Goal: Task Accomplishment & Management: Manage account settings

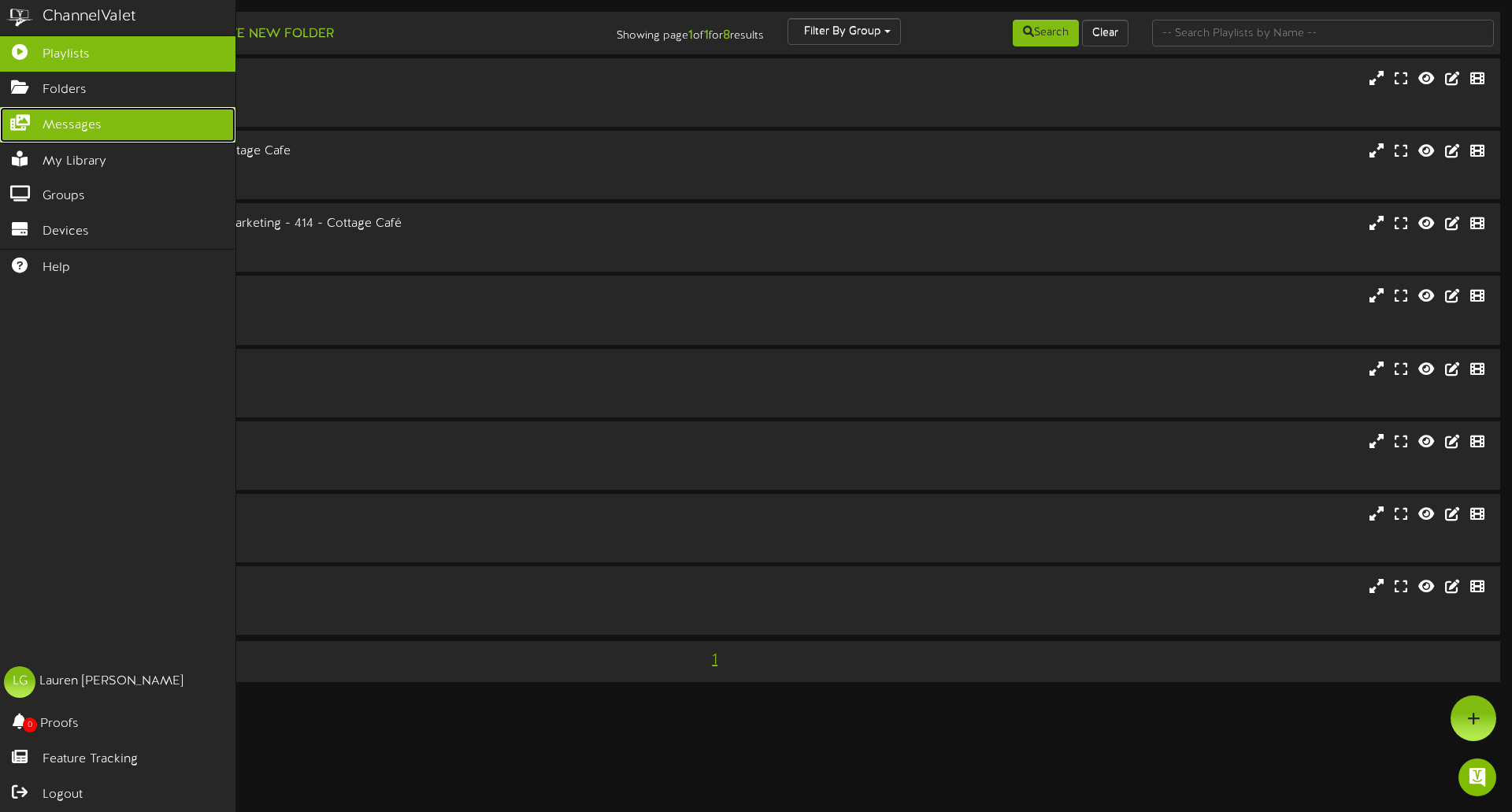
click at [26, 126] on icon at bounding box center [19, 121] width 39 height 12
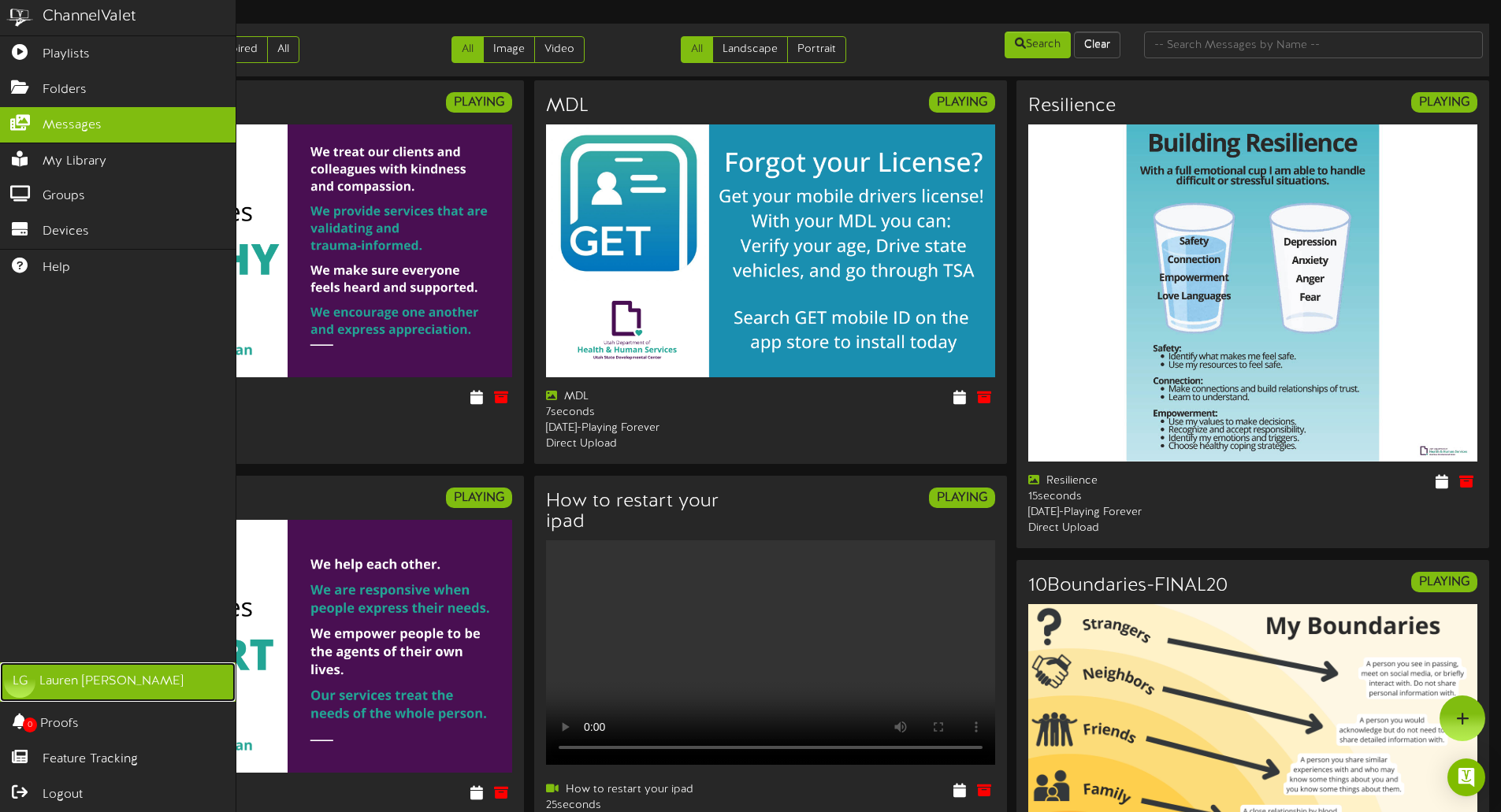
click at [91, 687] on div "Lauren Gutierrez" at bounding box center [111, 681] width 145 height 18
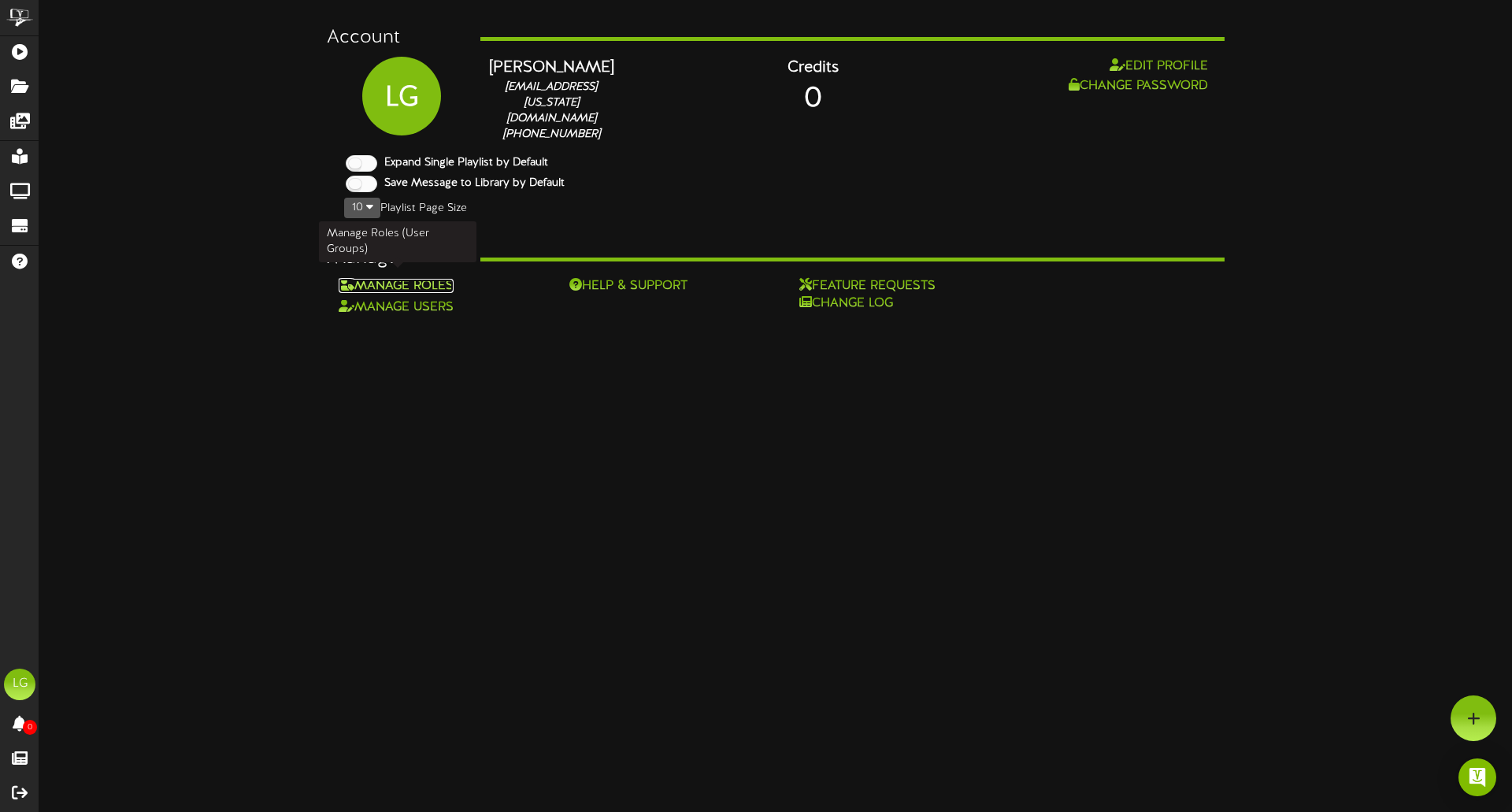
click at [401, 279] on link "Manage Roles" at bounding box center [396, 285] width 115 height 14
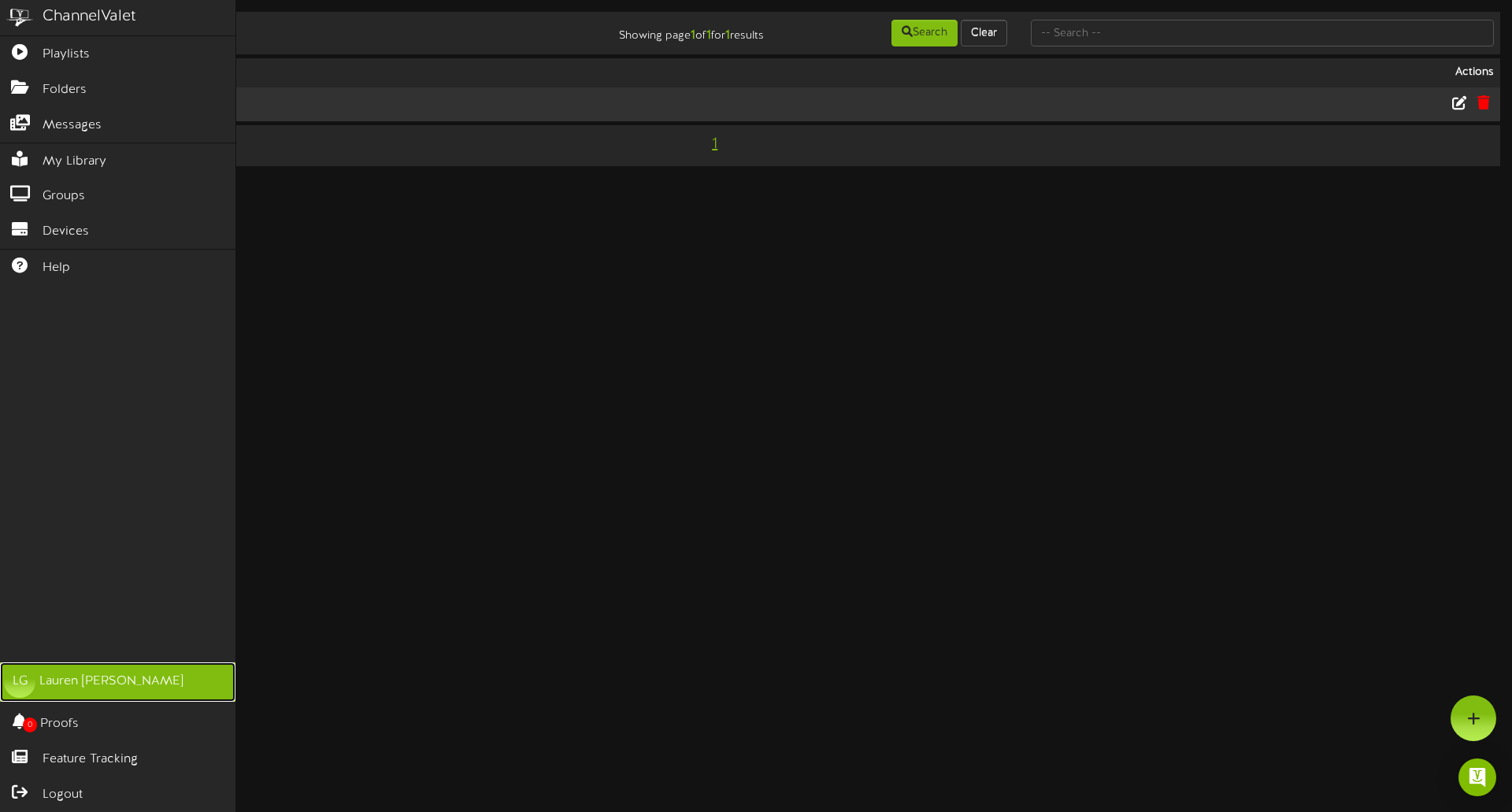
click at [56, 678] on div "Lauren Gutierrez" at bounding box center [111, 681] width 144 height 18
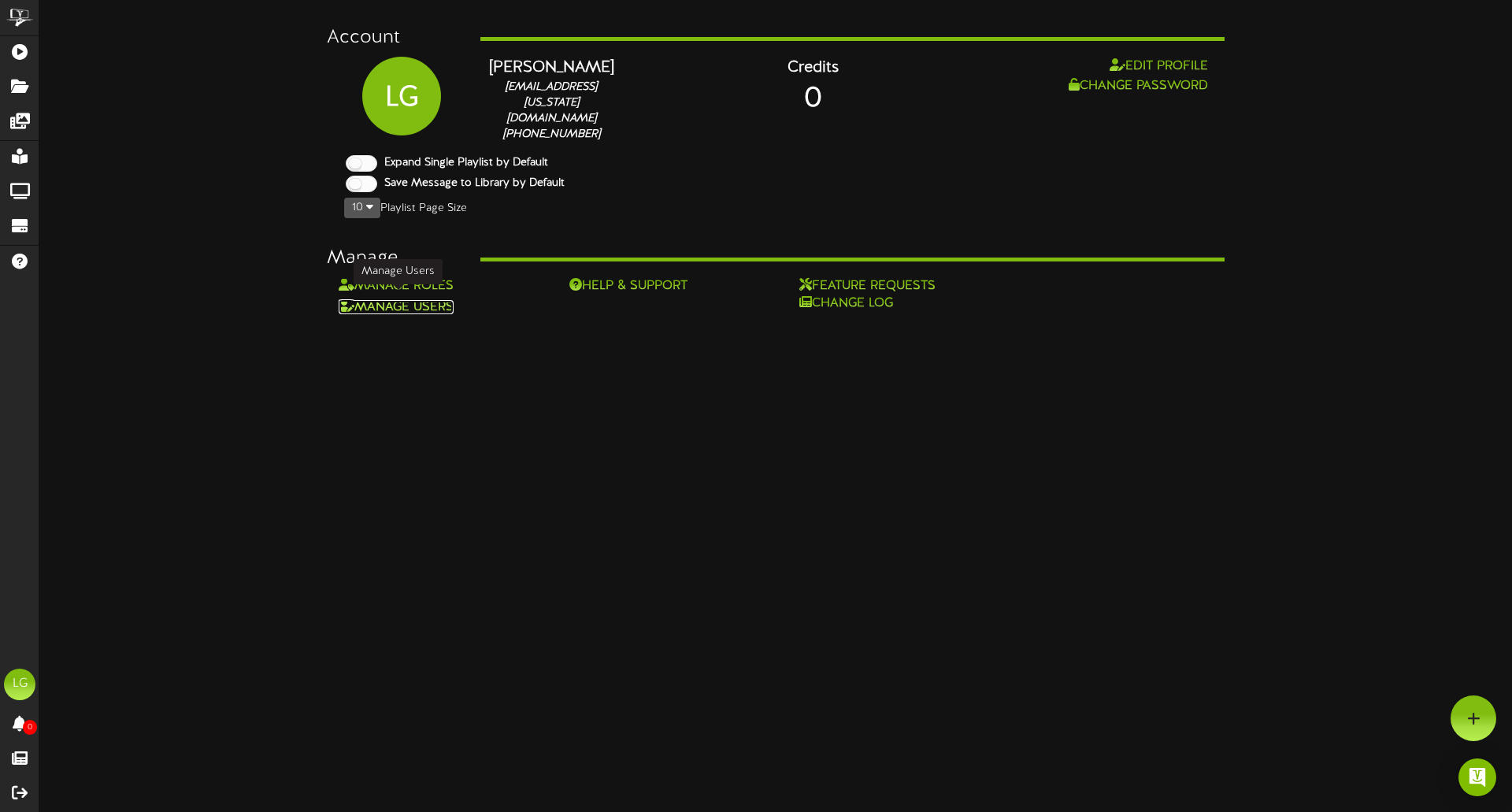
click at [408, 300] on link "Manage Users" at bounding box center [396, 307] width 115 height 14
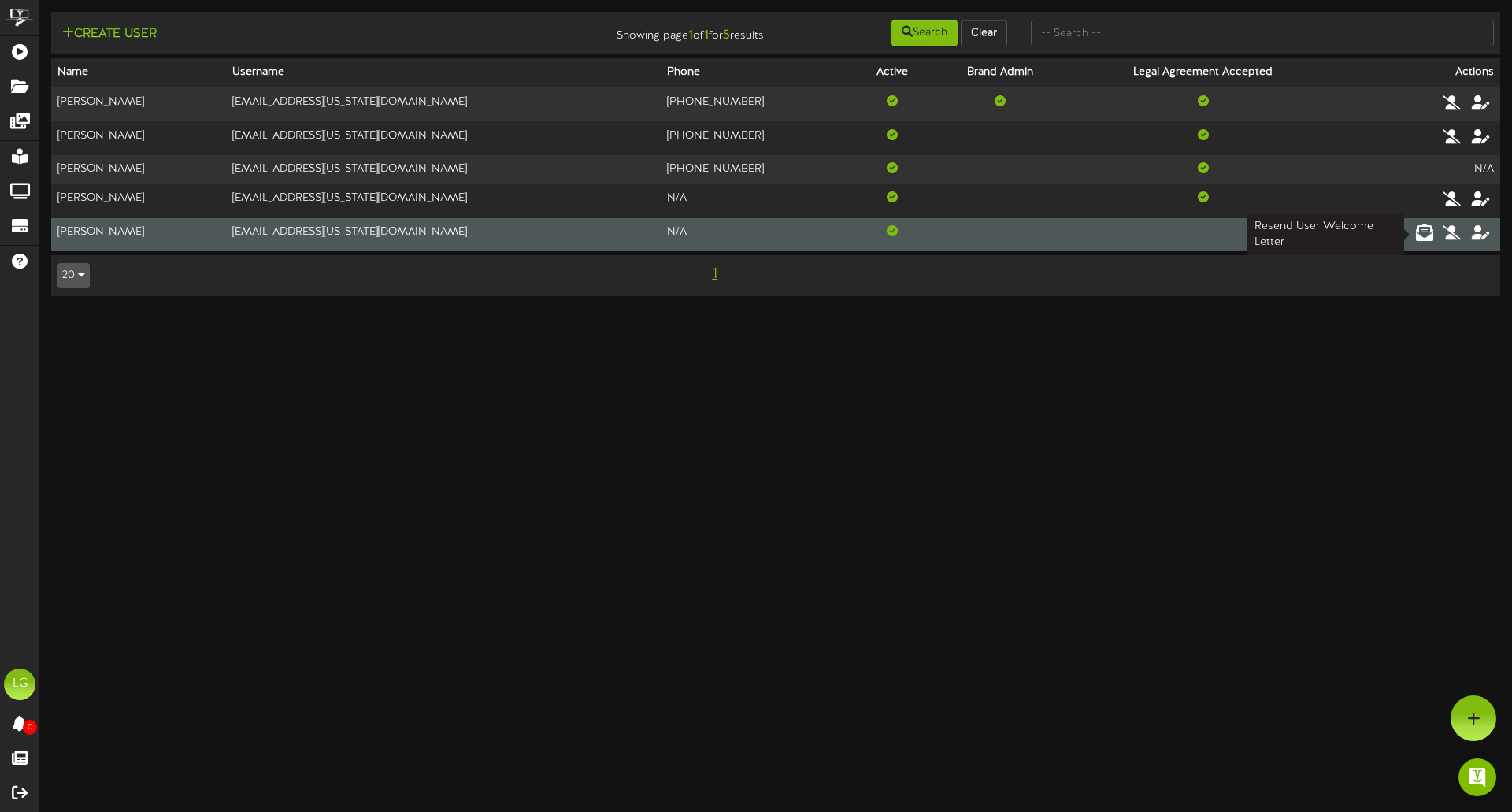
click at [1418, 233] on icon at bounding box center [1424, 232] width 17 height 17
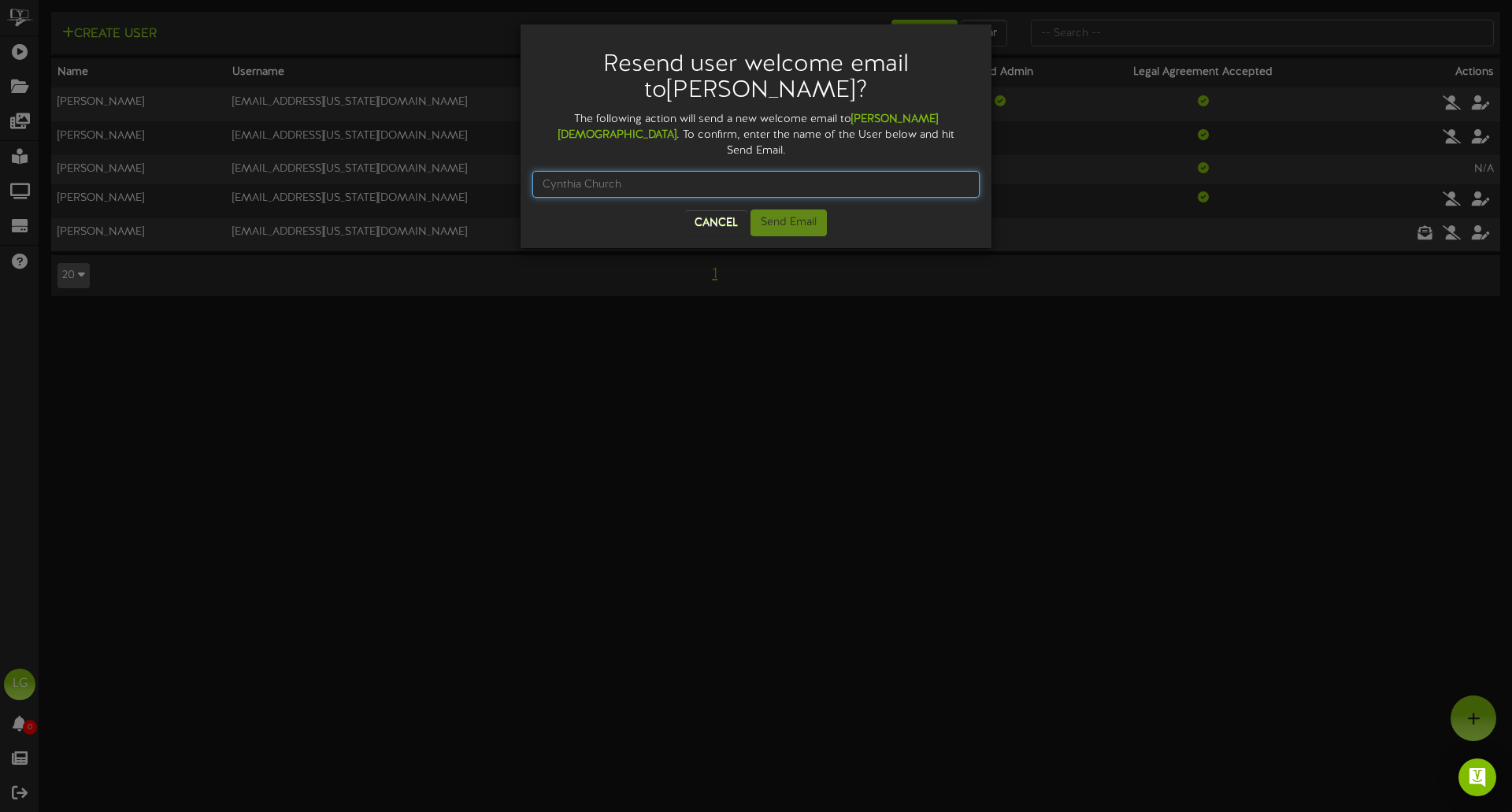
click at [690, 171] on input "text" at bounding box center [756, 184] width 447 height 27
type input "Cynthia Church"
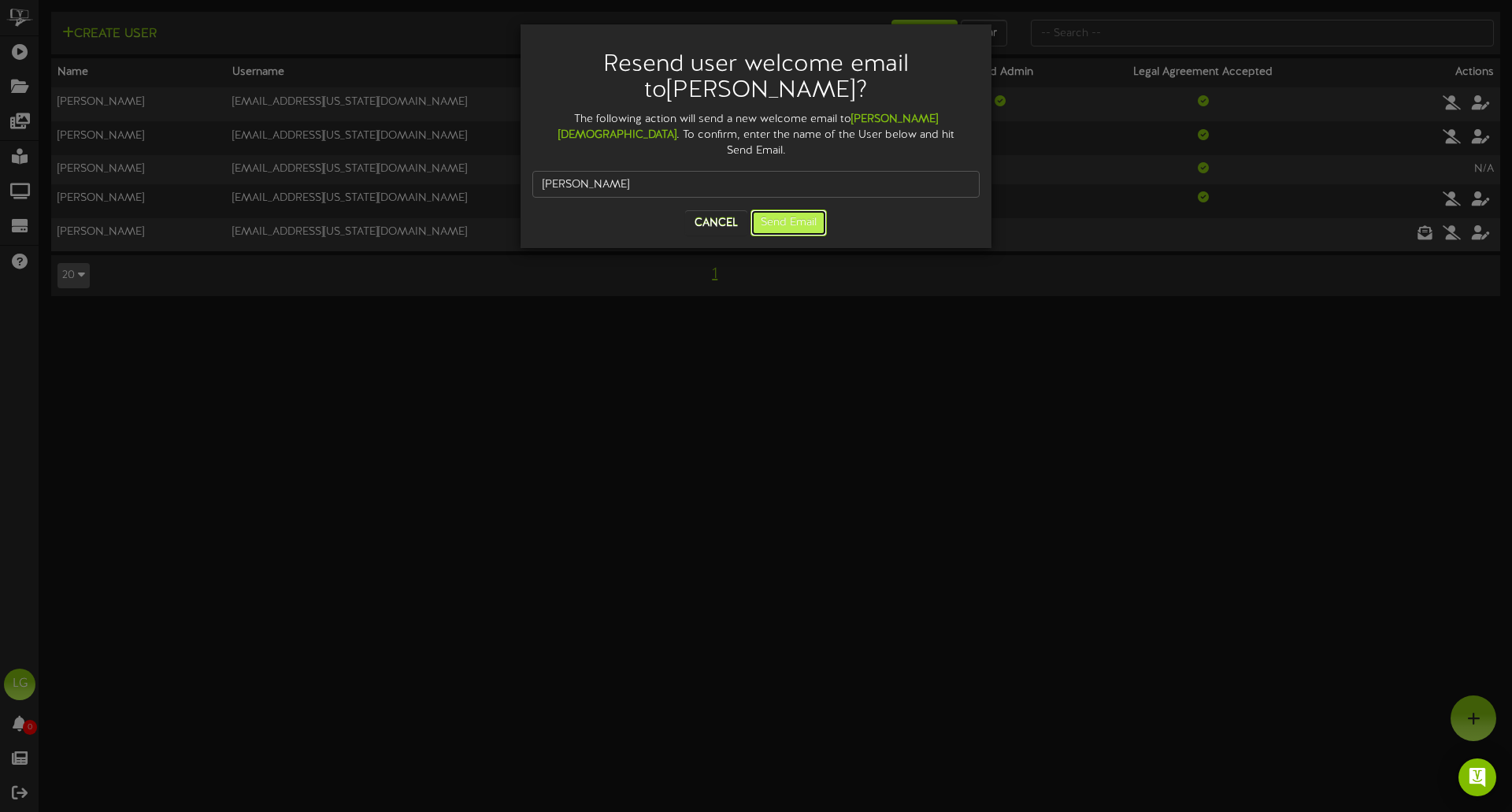
click at [779, 210] on button "Send Email" at bounding box center [788, 223] width 77 height 27
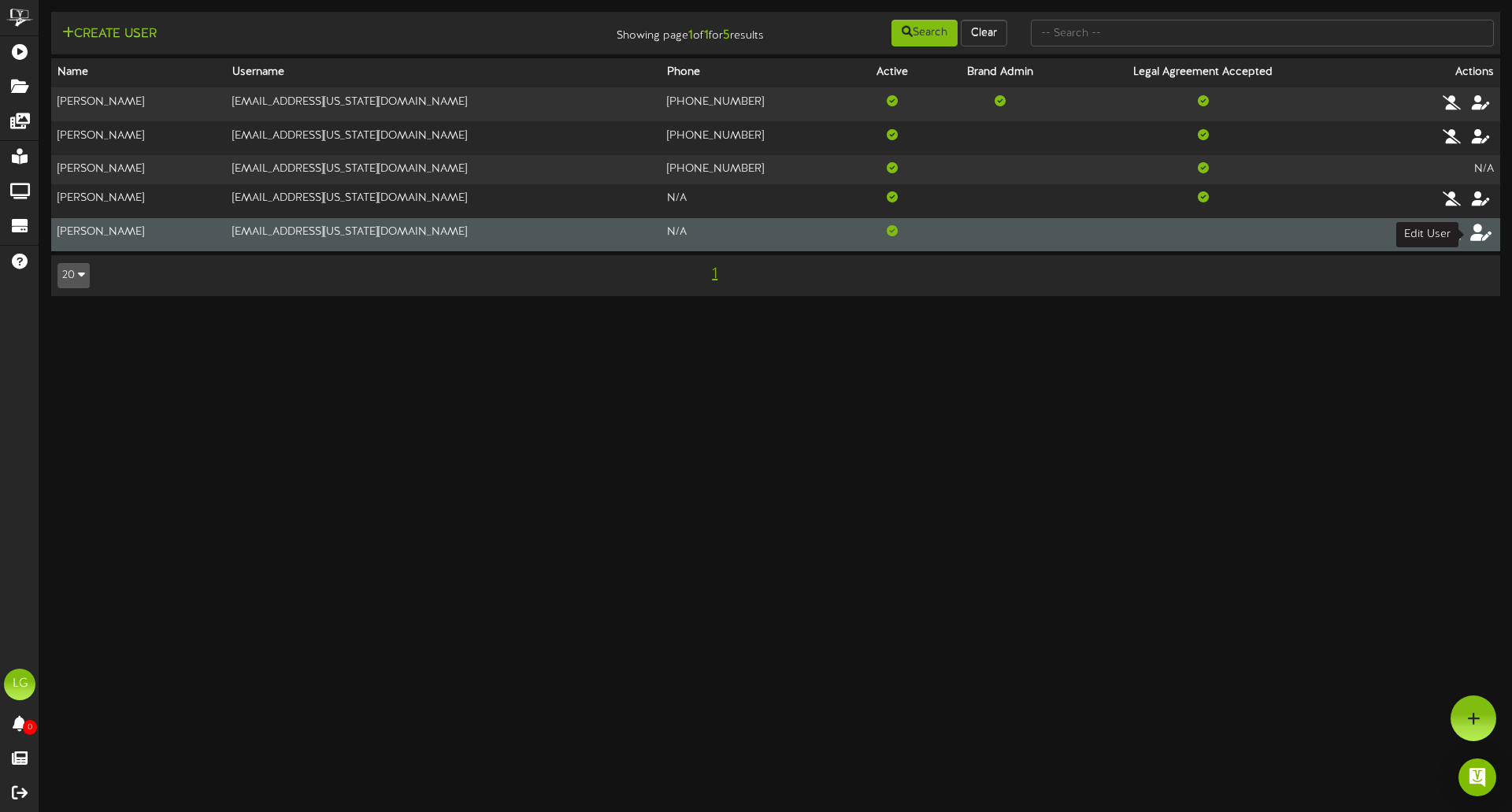
click at [1480, 235] on icon at bounding box center [1481, 232] width 22 height 17
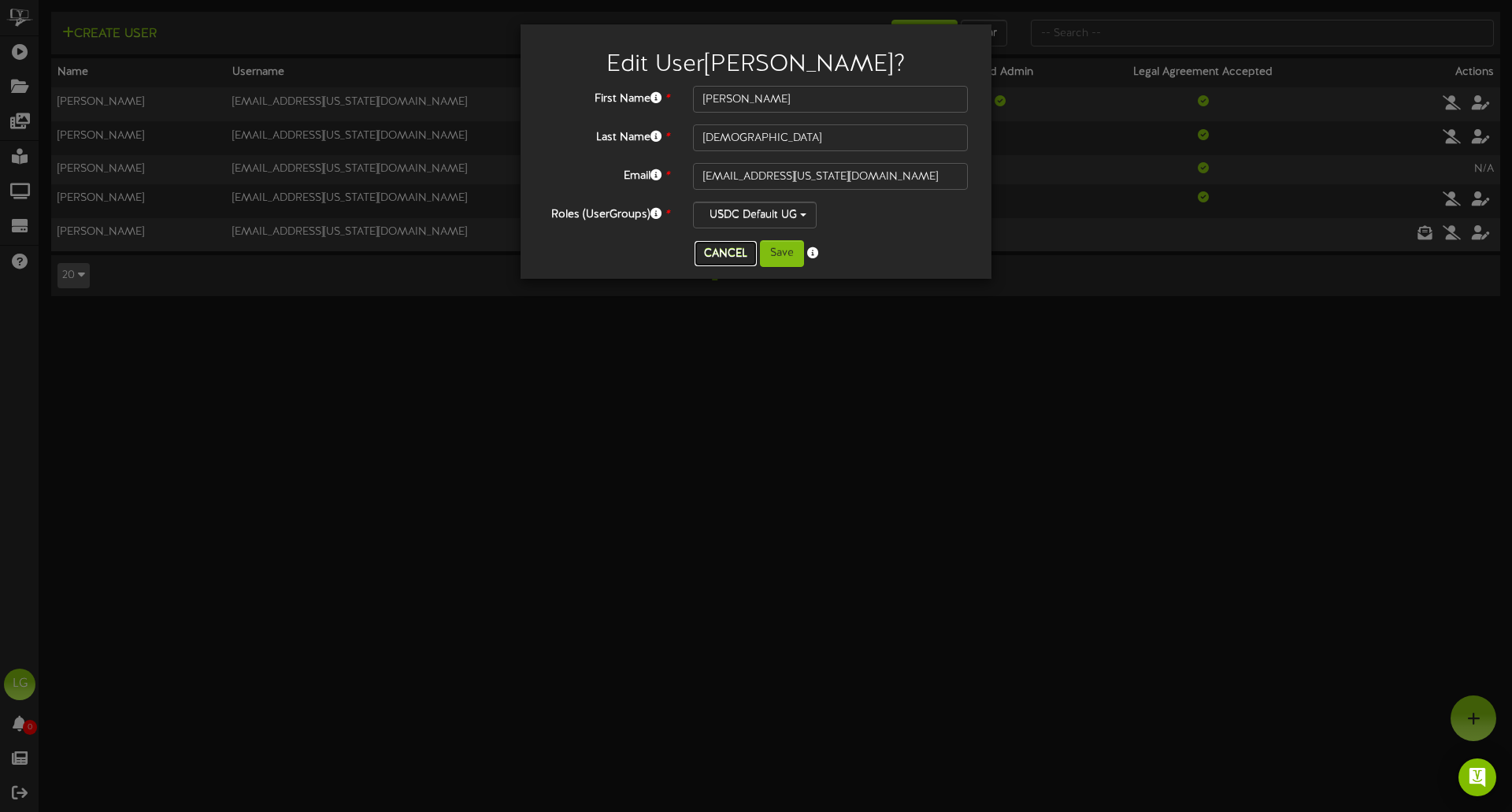
click at [726, 255] on button "Cancel" at bounding box center [725, 253] width 62 height 25
